Goal: Task Accomplishment & Management: Manage account settings

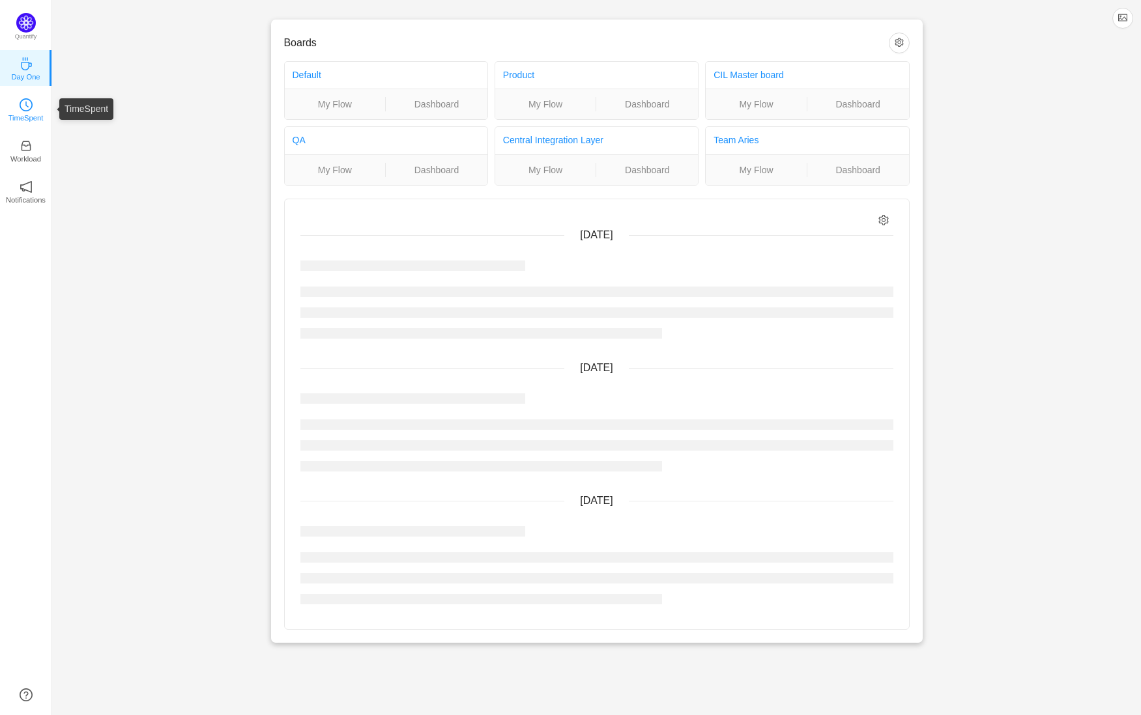
click at [33, 115] on link "TimeSpent" at bounding box center [26, 108] width 13 height 13
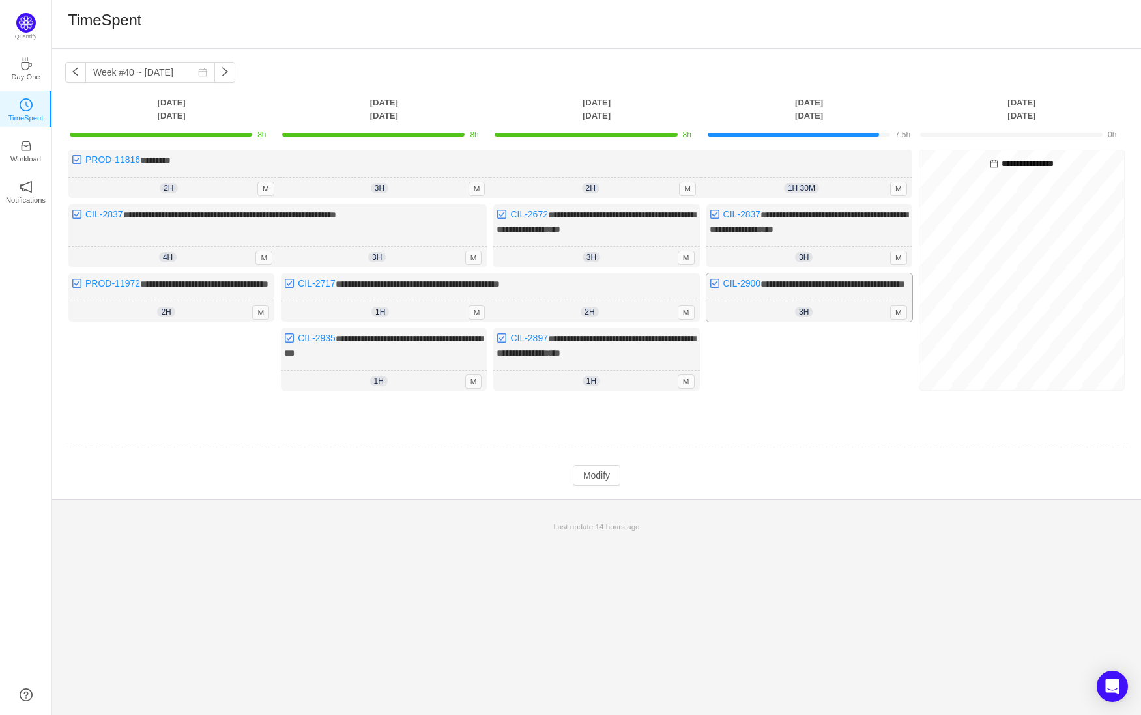
click at [825, 313] on div "3h 3h 0m M" at bounding box center [809, 312] width 206 height 21
click at [808, 247] on div "3h 3h 0m M" at bounding box center [809, 257] width 206 height 21
click at [615, 480] on button "Modify" at bounding box center [597, 475] width 48 height 21
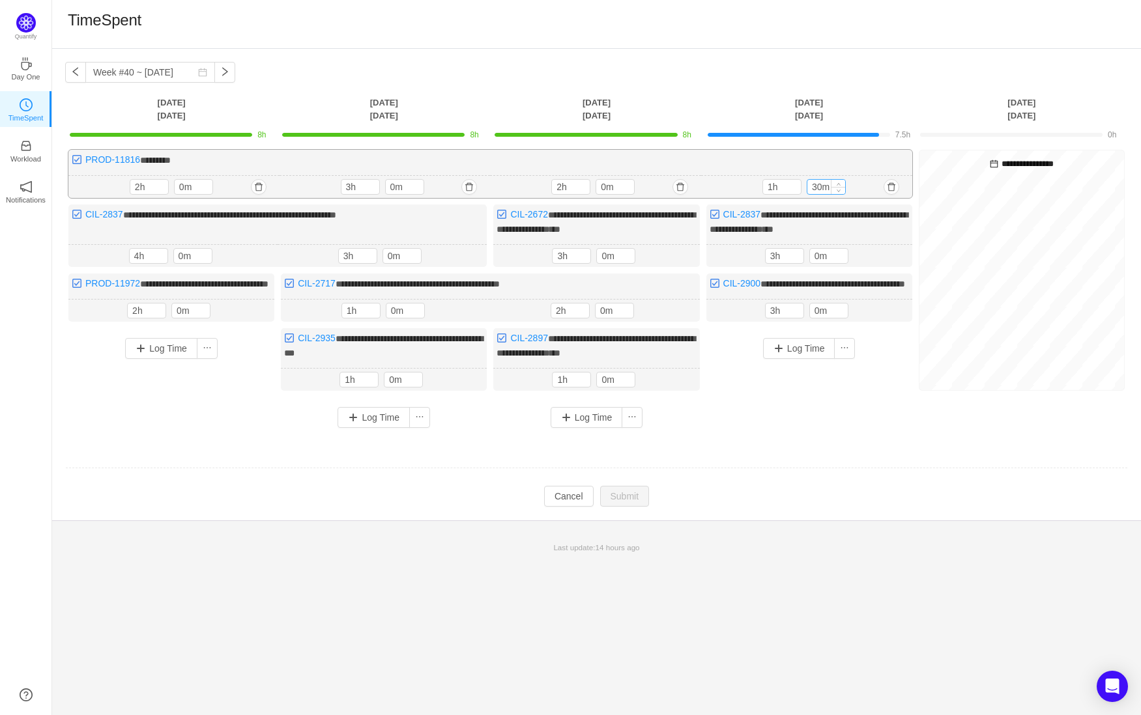
click at [822, 186] on input "30m" at bounding box center [826, 187] width 38 height 14
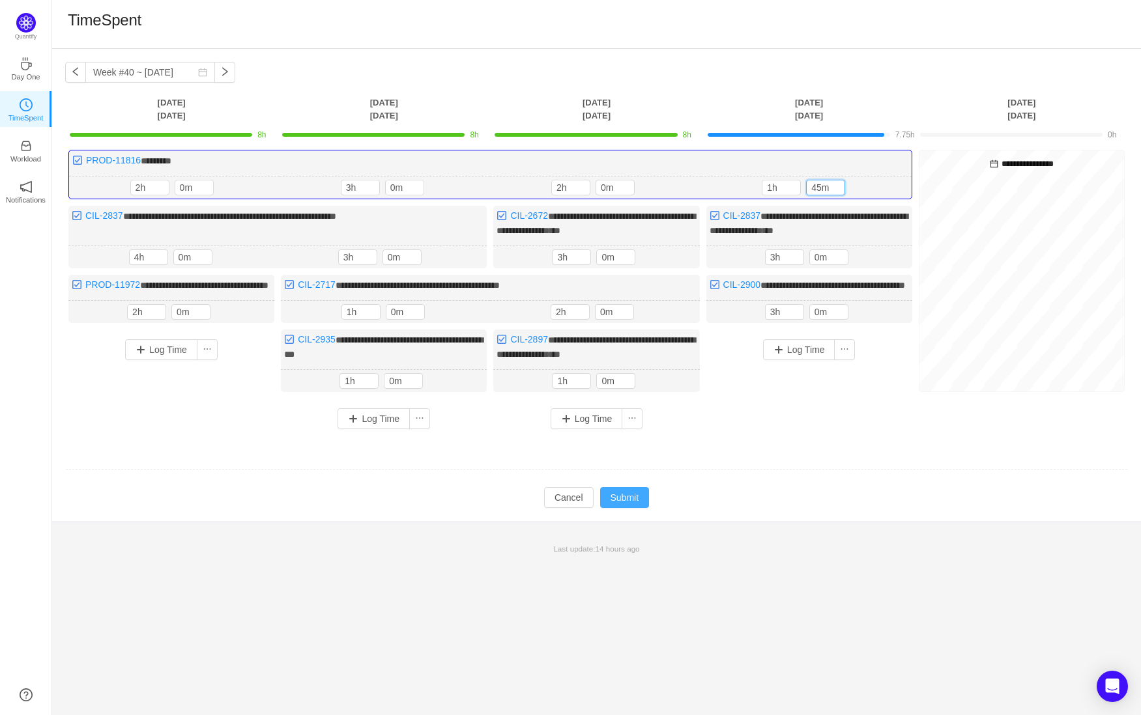
type input "45m"
click at [619, 508] on button "Submit" at bounding box center [625, 497] width 50 height 21
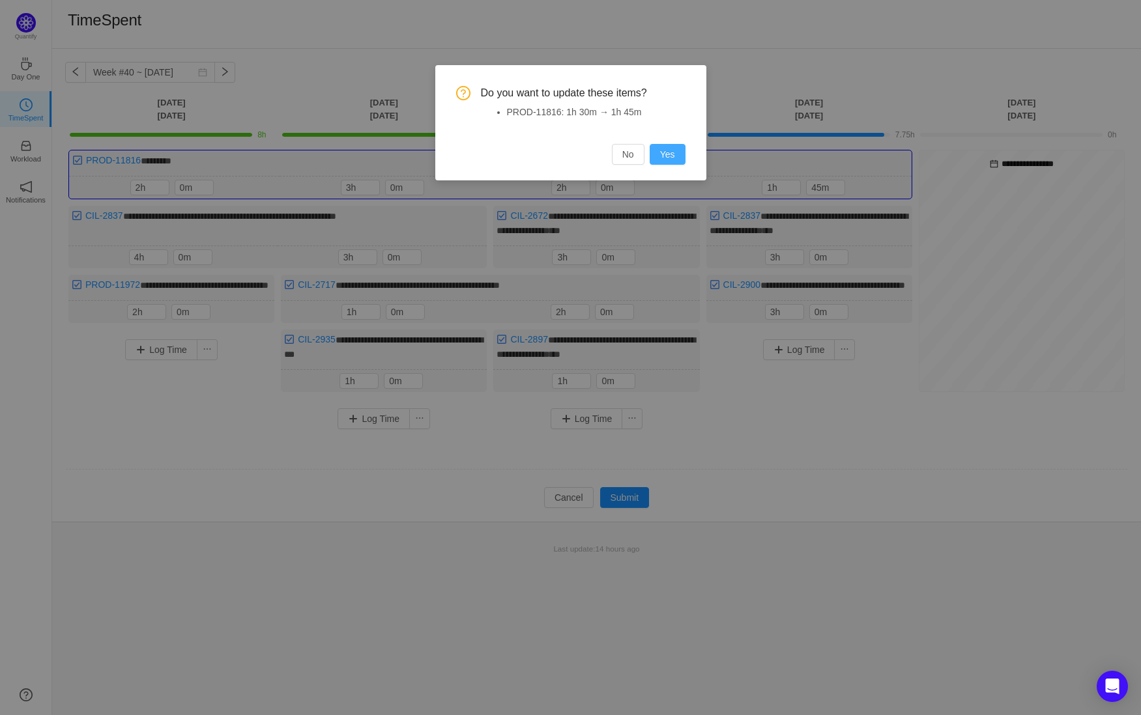
click at [677, 156] on button "Yes" at bounding box center [667, 154] width 36 height 21
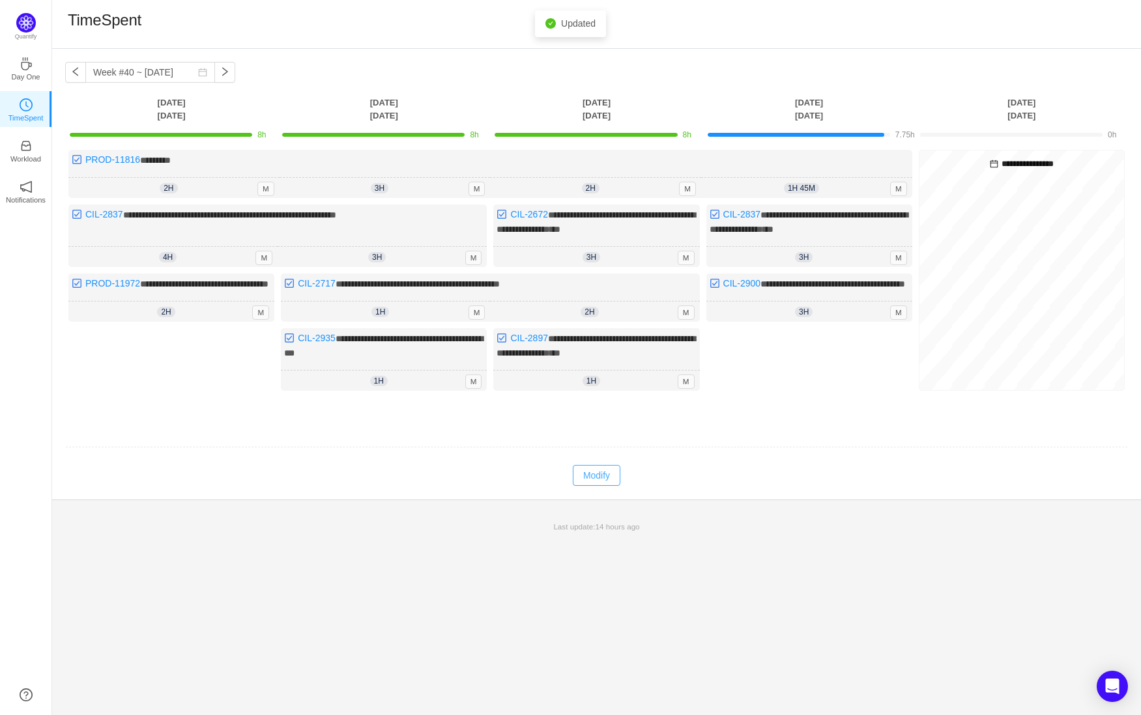
click at [597, 486] on button "Modify" at bounding box center [597, 475] width 48 height 21
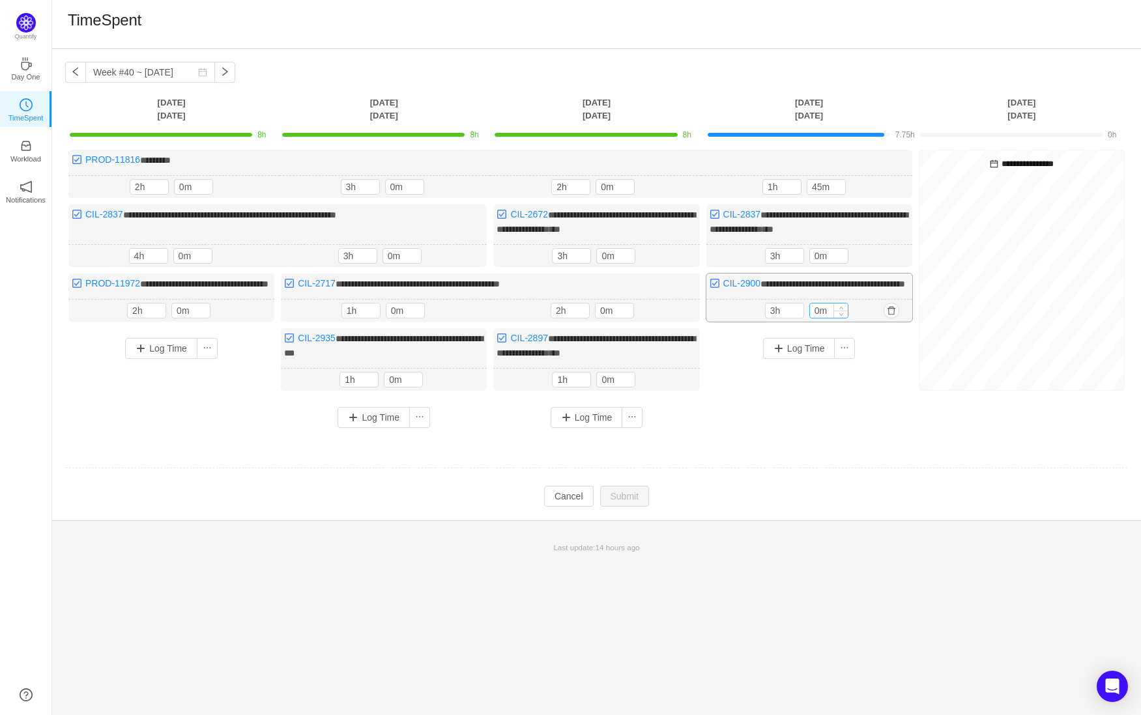
click at [817, 318] on input "0m" at bounding box center [829, 311] width 38 height 14
type input "15m"
click at [642, 508] on button "Submit" at bounding box center [625, 497] width 50 height 21
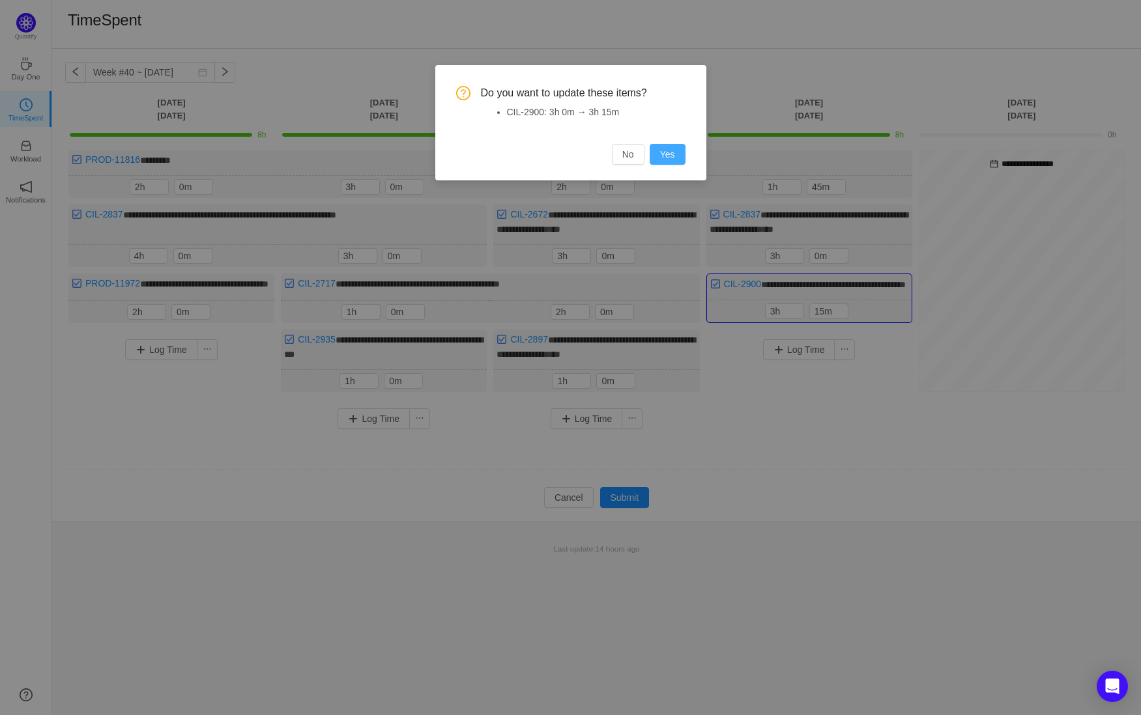
click at [672, 150] on button "Yes" at bounding box center [667, 154] width 36 height 21
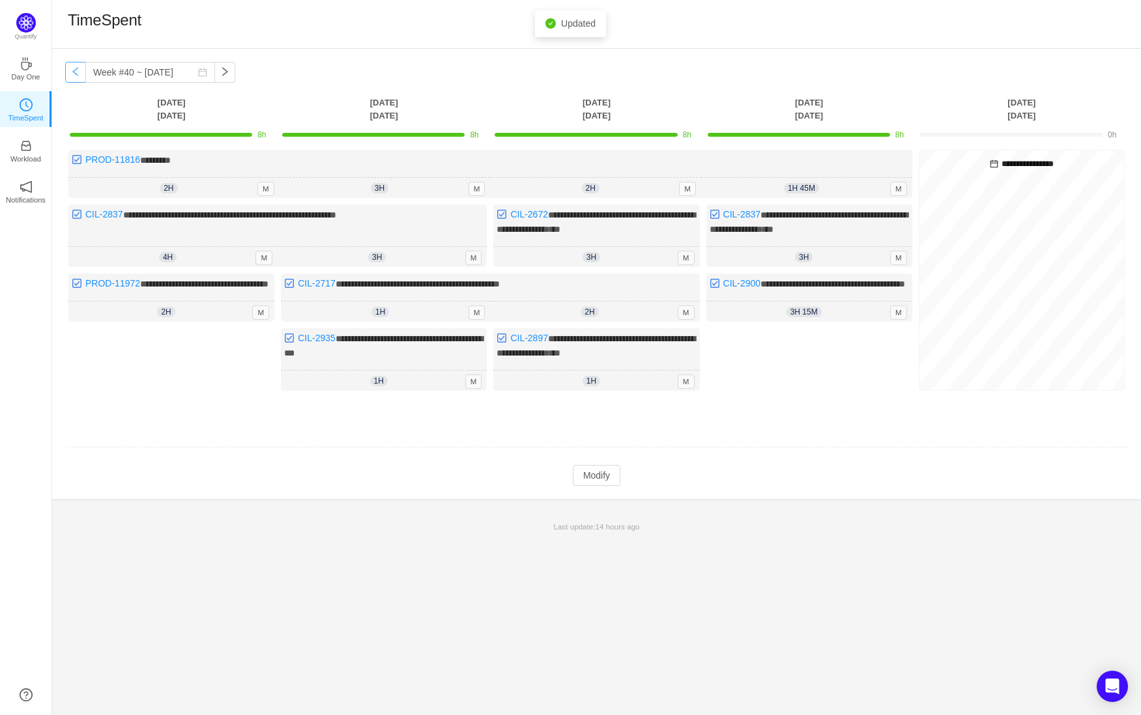
click at [81, 74] on button "button" at bounding box center [75, 72] width 21 height 21
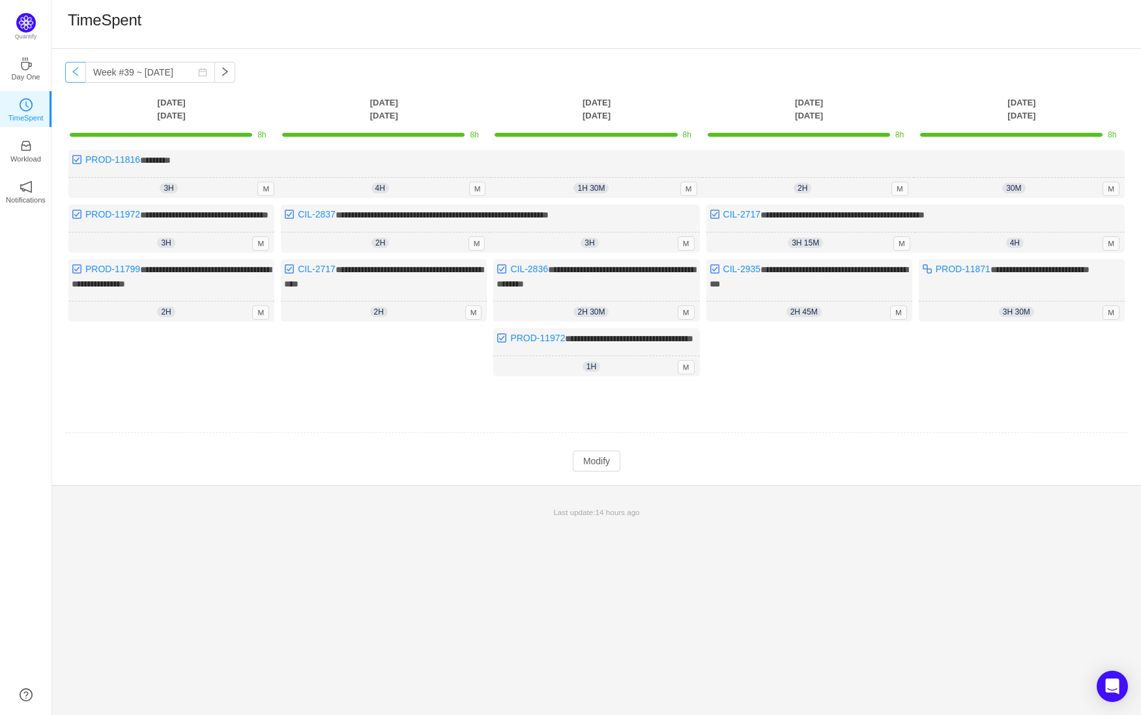
click at [81, 73] on button "button" at bounding box center [75, 72] width 21 height 21
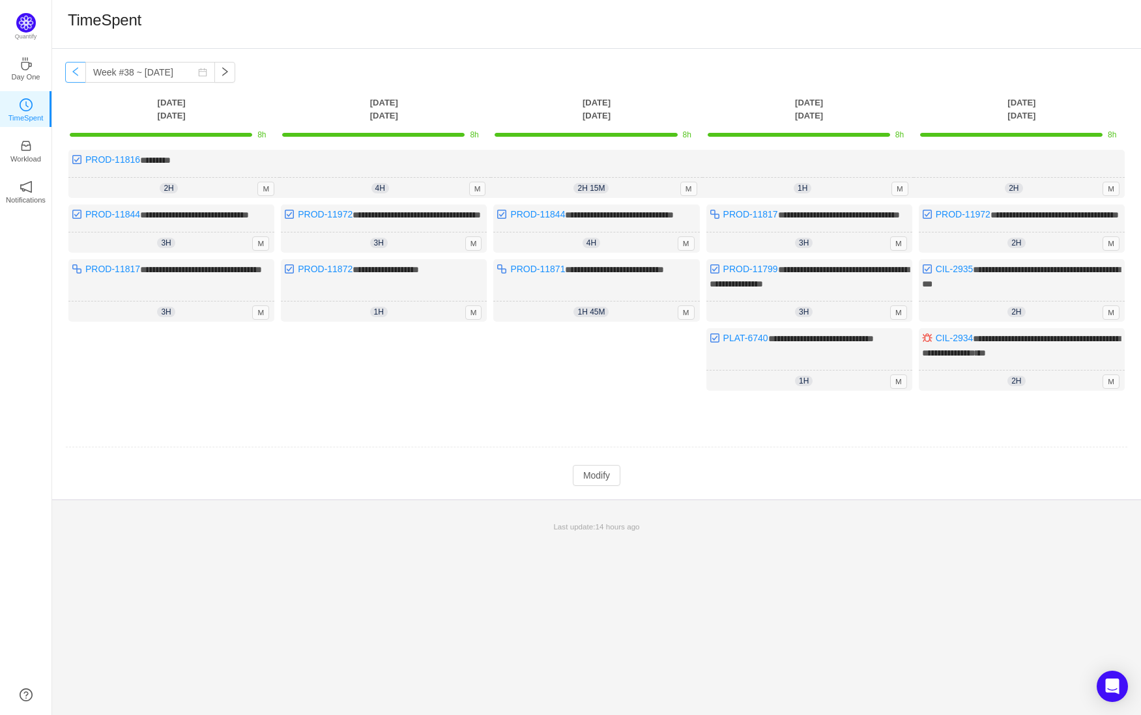
click at [81, 73] on button "button" at bounding box center [75, 72] width 21 height 21
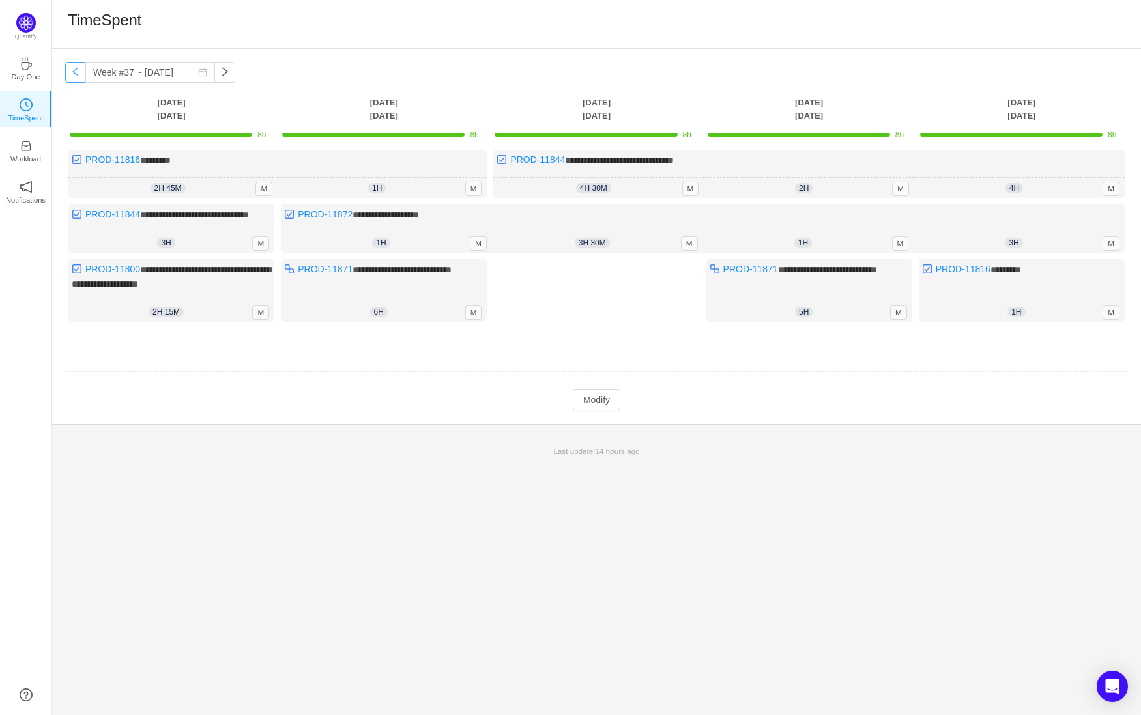
click at [81, 73] on button "button" at bounding box center [75, 72] width 21 height 21
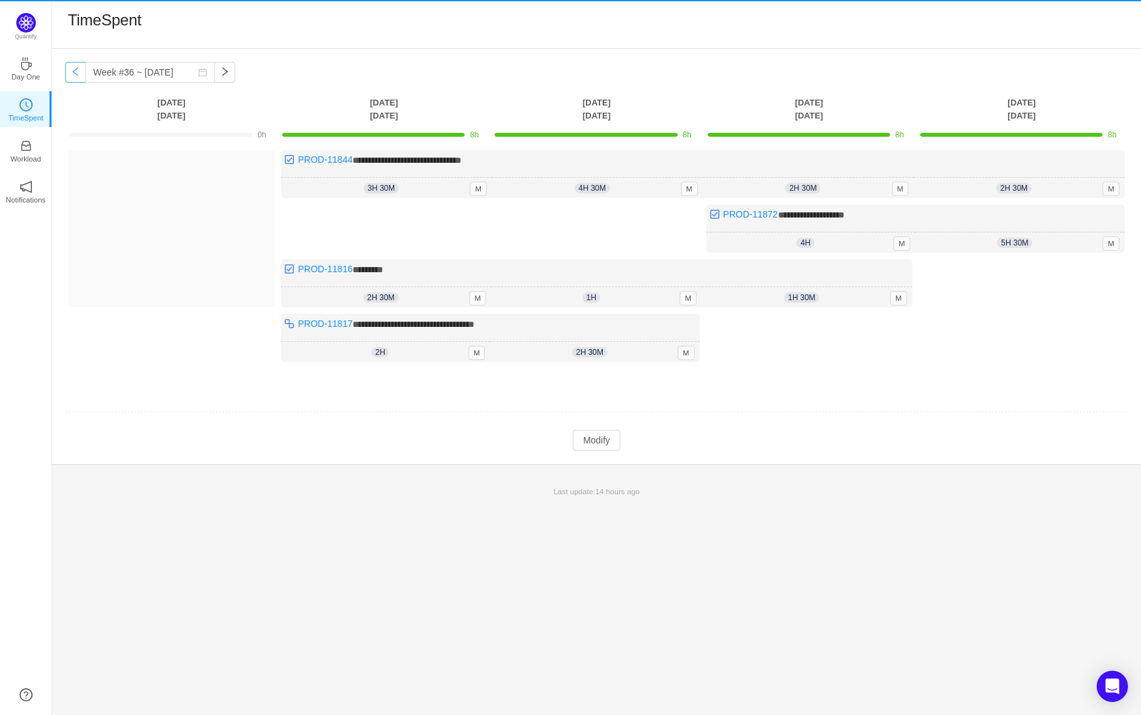
click at [81, 73] on button "button" at bounding box center [75, 72] width 21 height 21
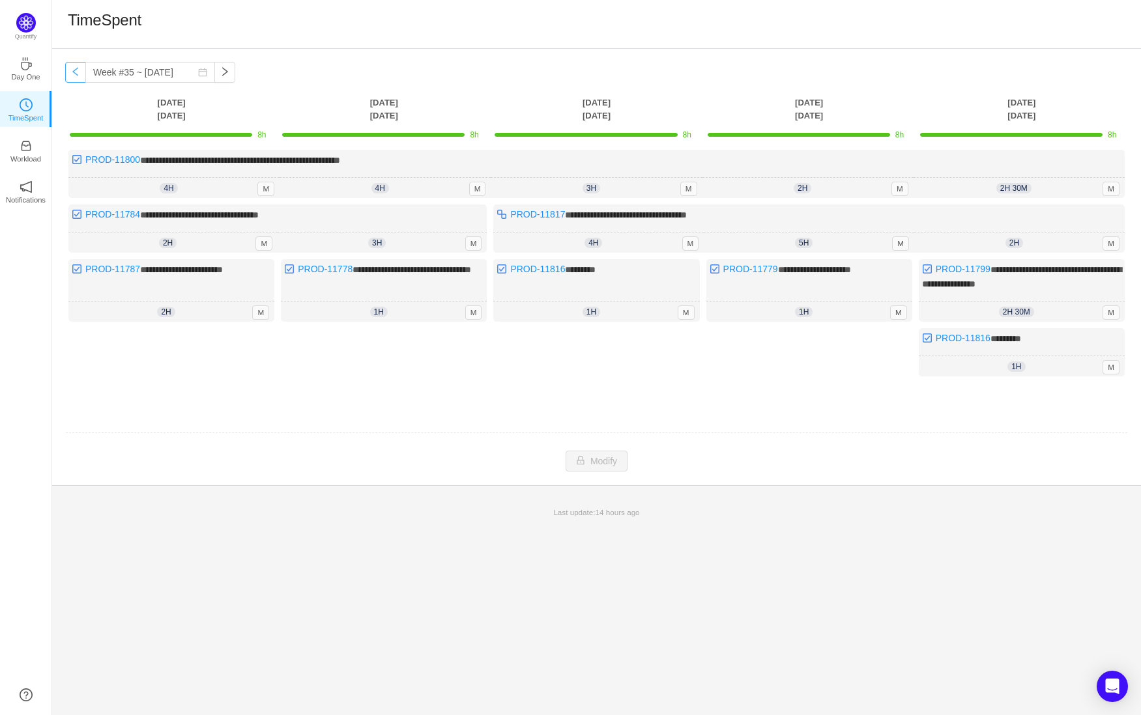
click at [81, 73] on button "button" at bounding box center [75, 72] width 21 height 21
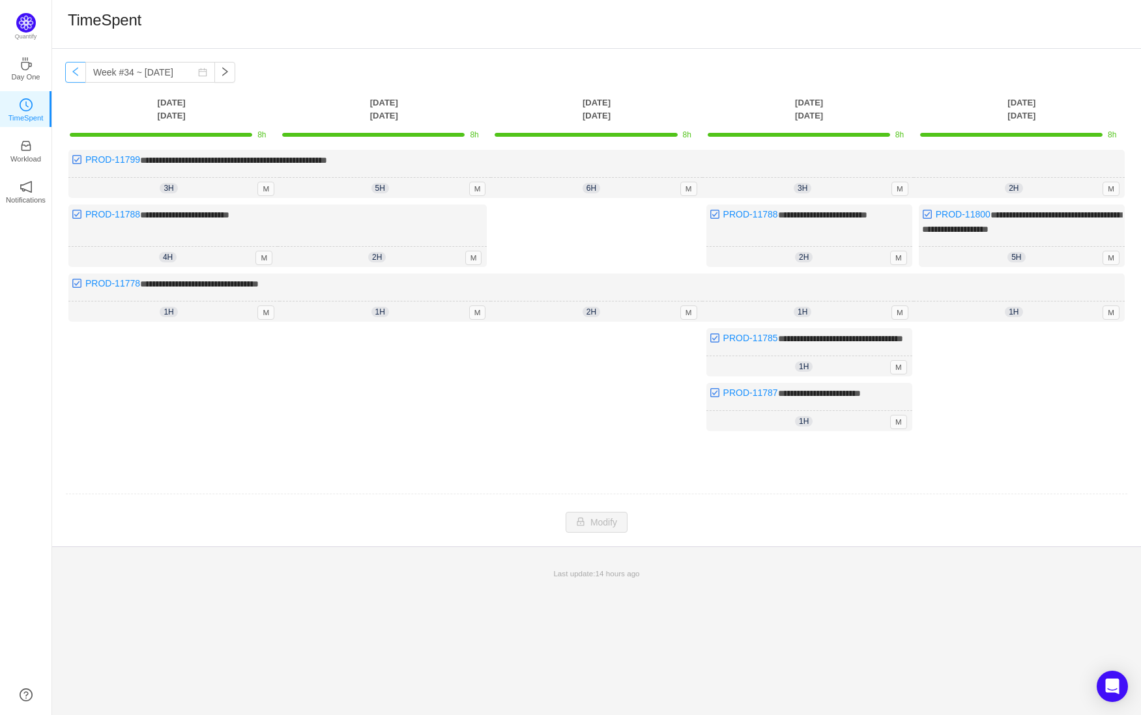
click at [81, 73] on button "button" at bounding box center [75, 72] width 21 height 21
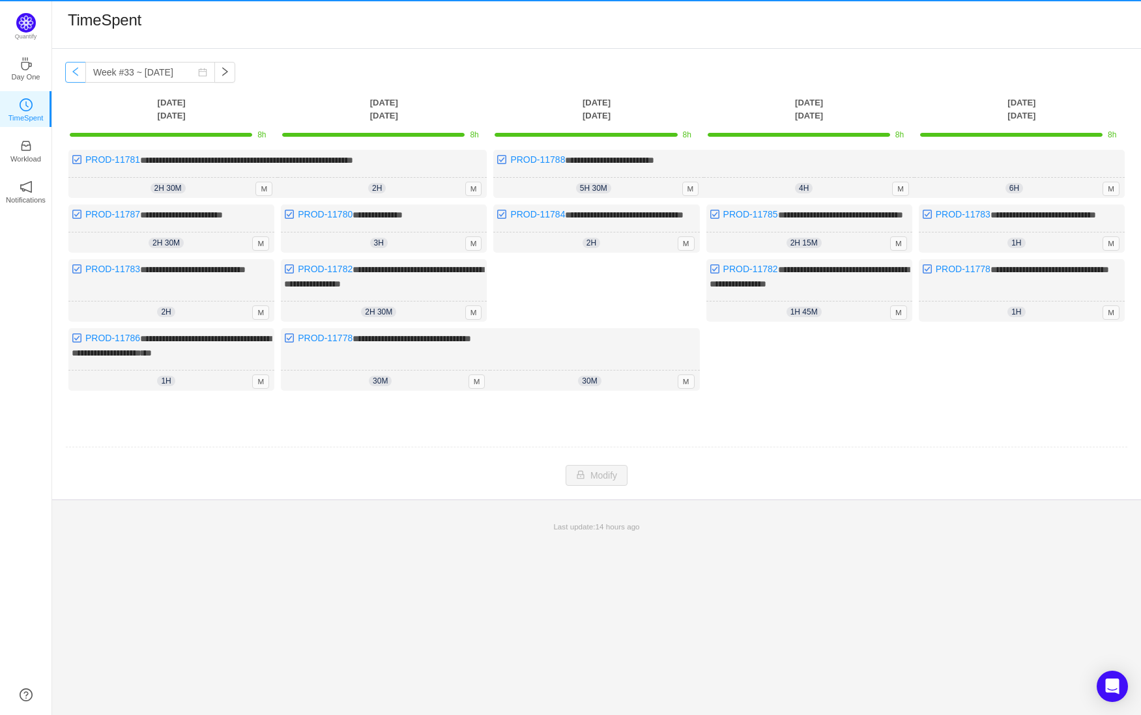
click at [81, 73] on button "button" at bounding box center [75, 72] width 21 height 21
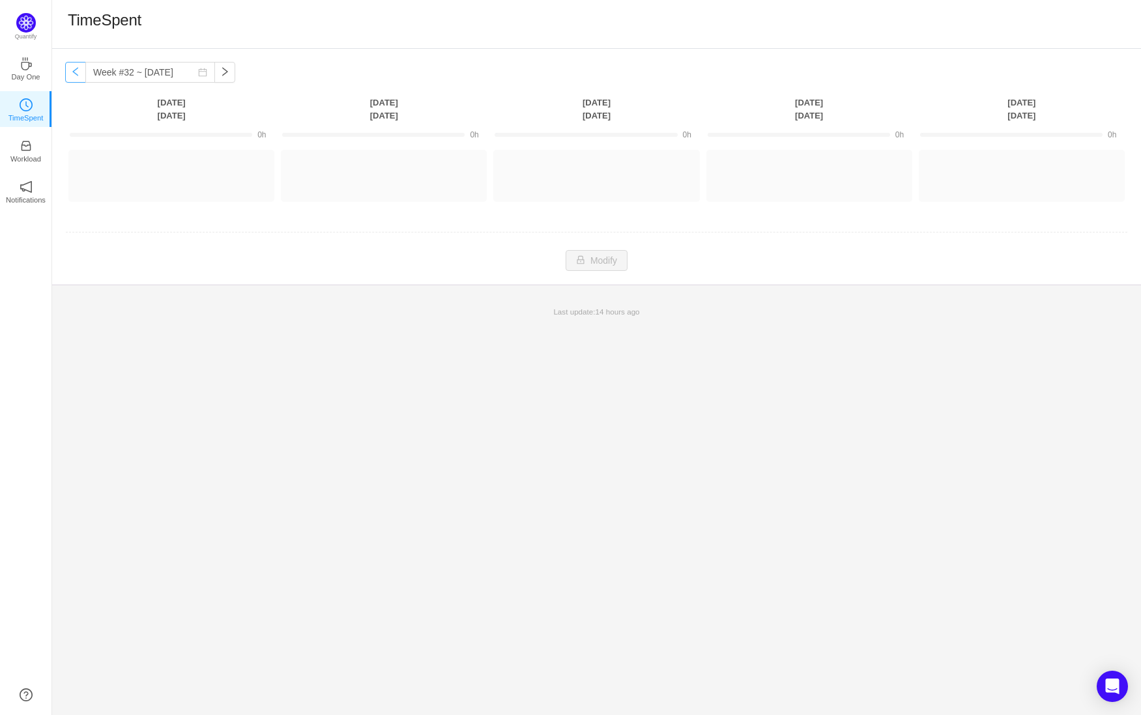
click at [81, 73] on button "button" at bounding box center [75, 72] width 21 height 21
click at [214, 77] on button "button" at bounding box center [224, 72] width 21 height 21
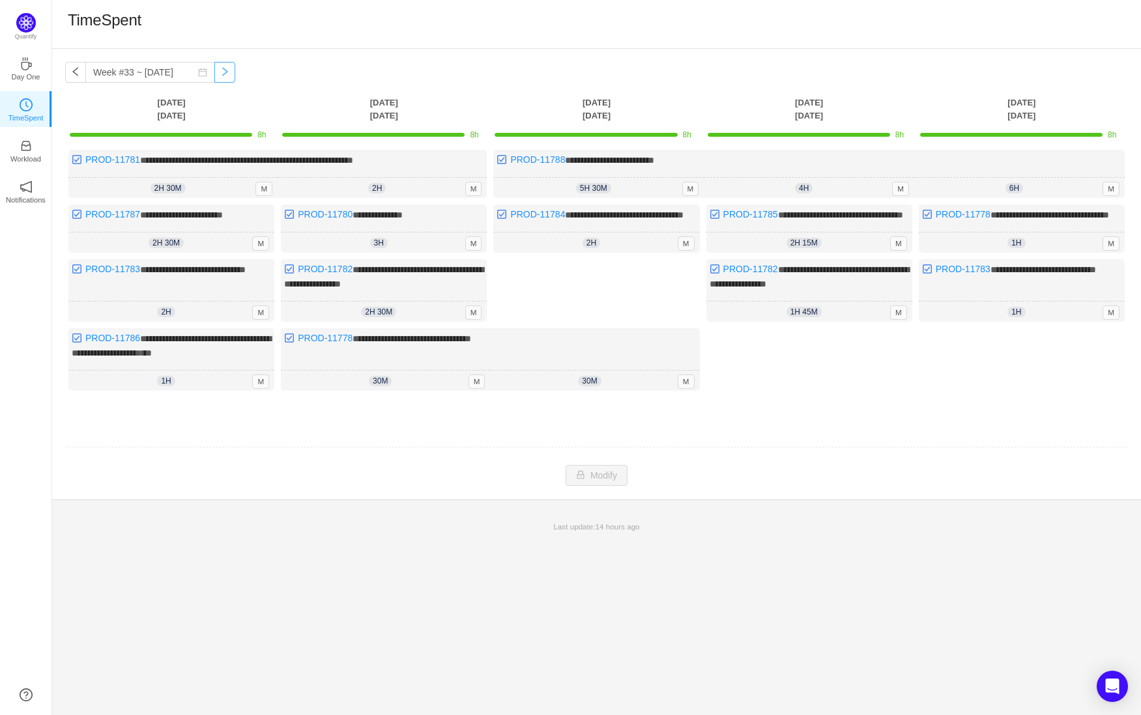
click at [214, 77] on button "button" at bounding box center [224, 72] width 21 height 21
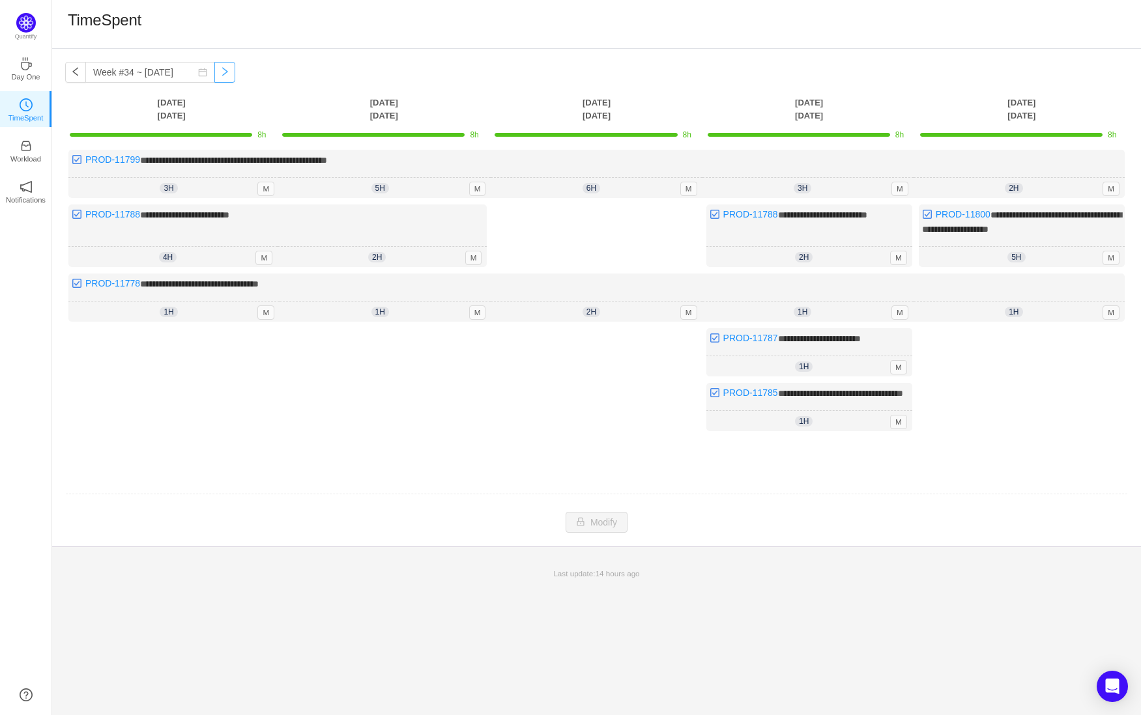
click at [214, 77] on button "button" at bounding box center [224, 72] width 21 height 21
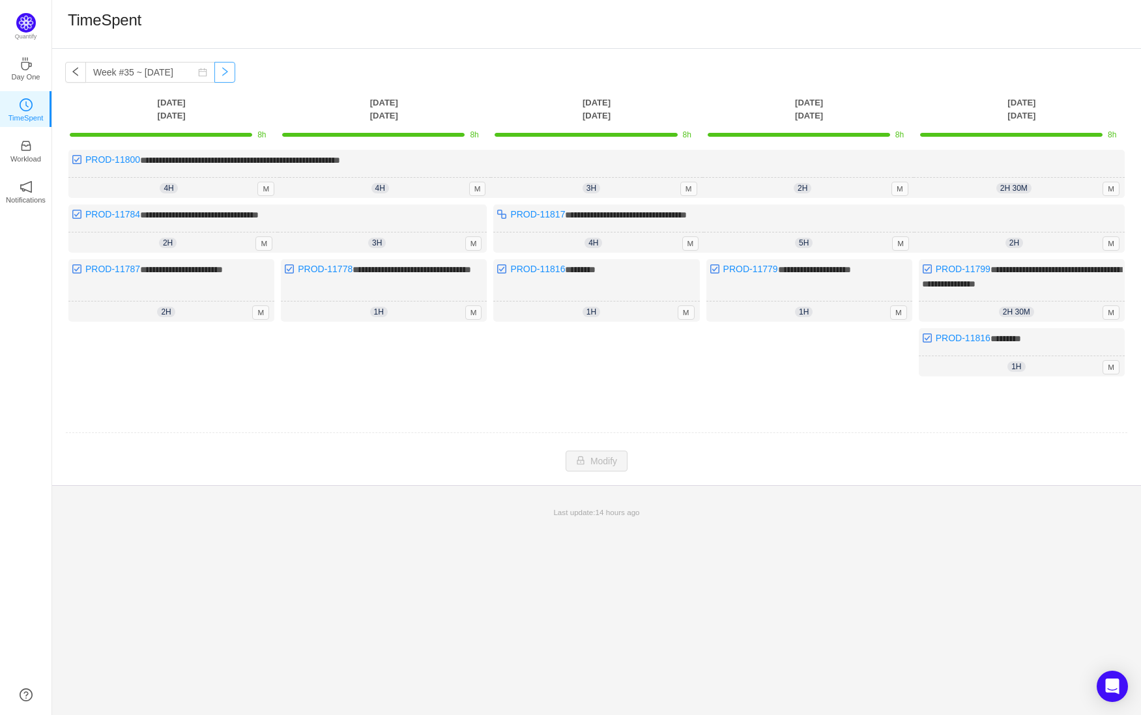
click at [214, 77] on button "button" at bounding box center [224, 72] width 21 height 21
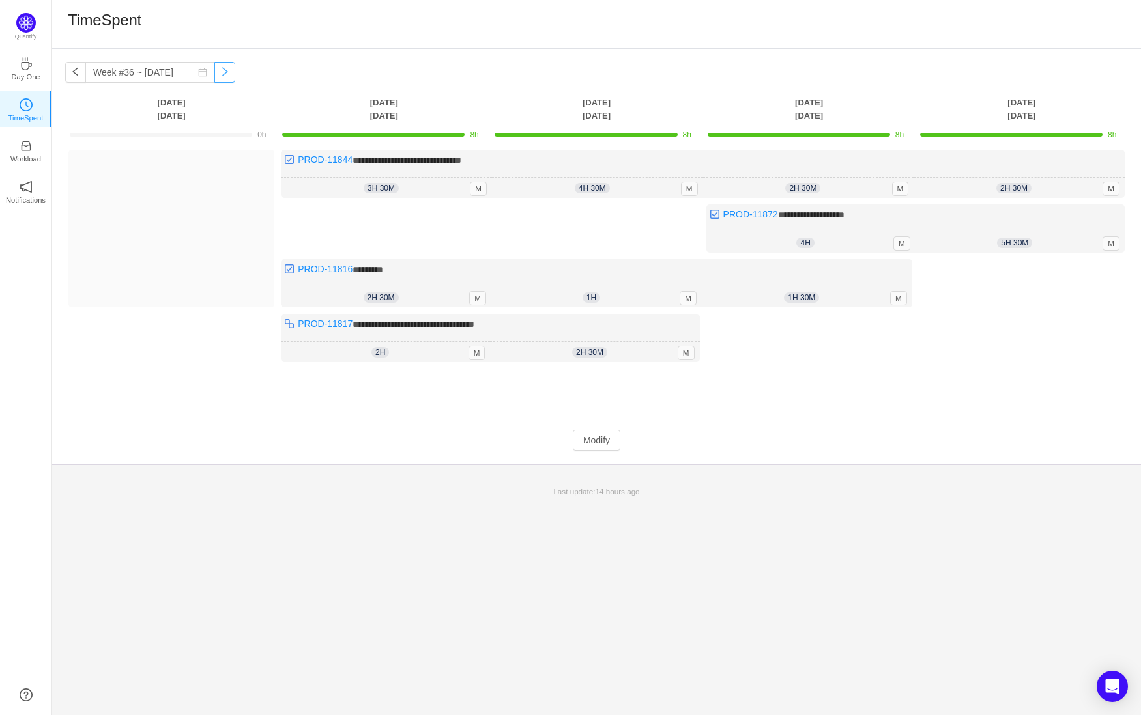
click at [214, 77] on button "button" at bounding box center [224, 72] width 21 height 21
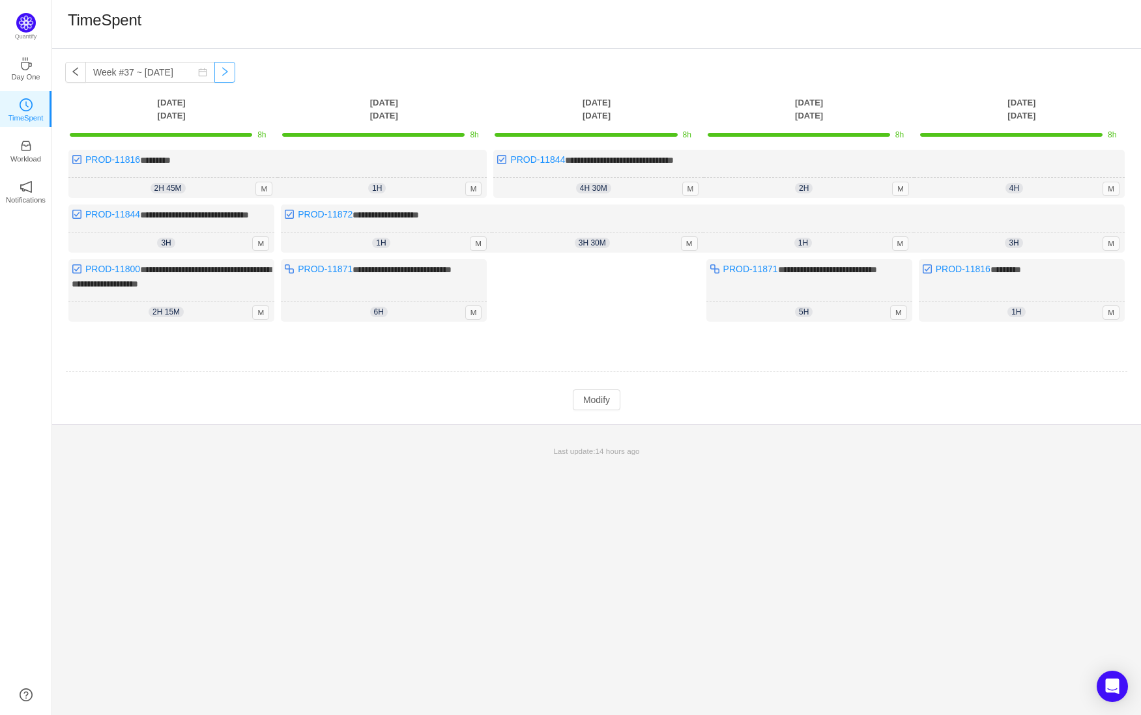
click at [214, 77] on button "button" at bounding box center [224, 72] width 21 height 21
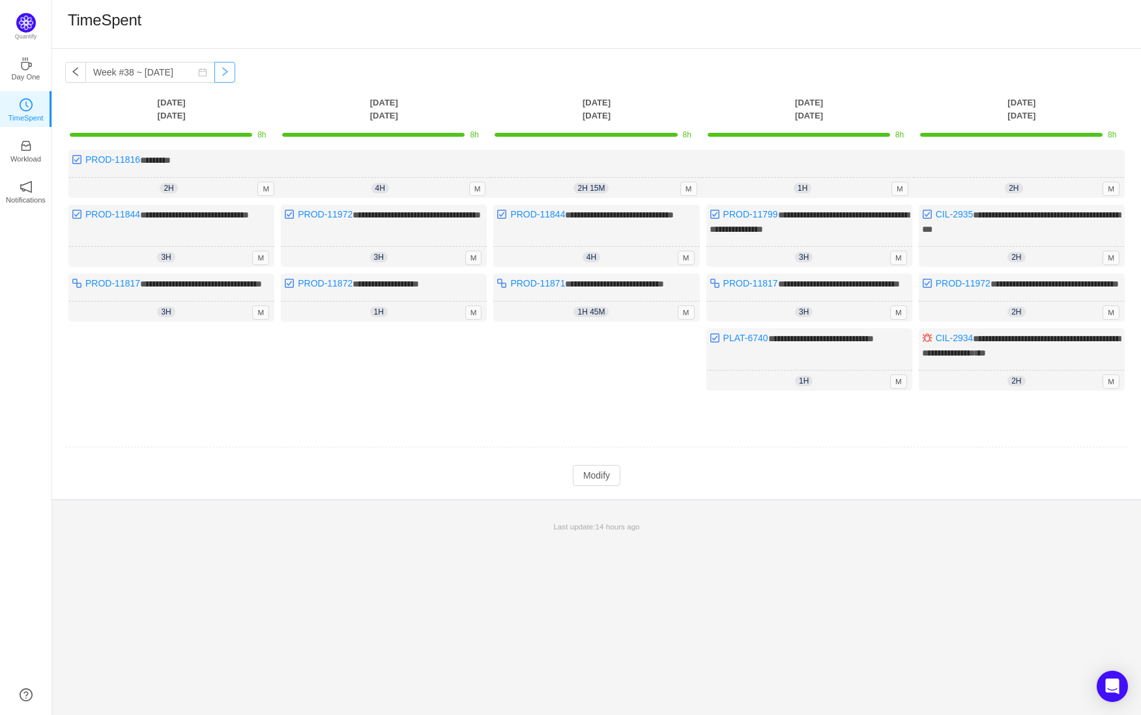
click at [214, 77] on button "button" at bounding box center [224, 72] width 21 height 21
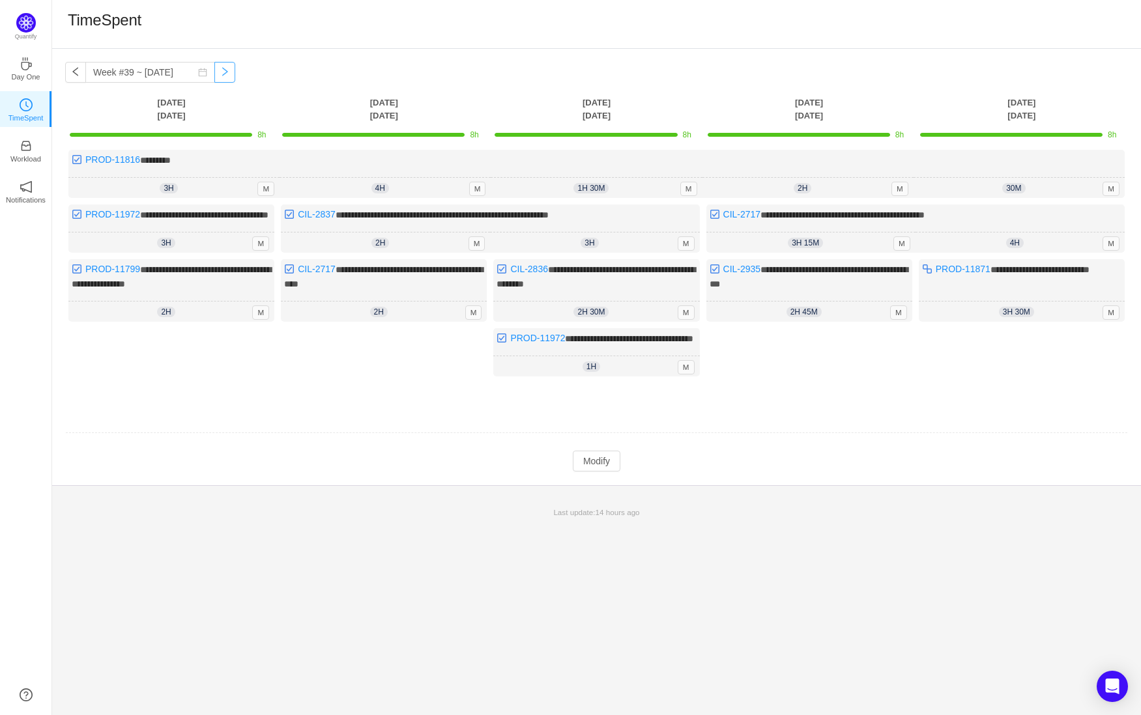
click at [214, 77] on button "button" at bounding box center [224, 72] width 21 height 21
type input "Week #40 ~ [DATE]"
